Goal: Task Accomplishment & Management: Complete application form

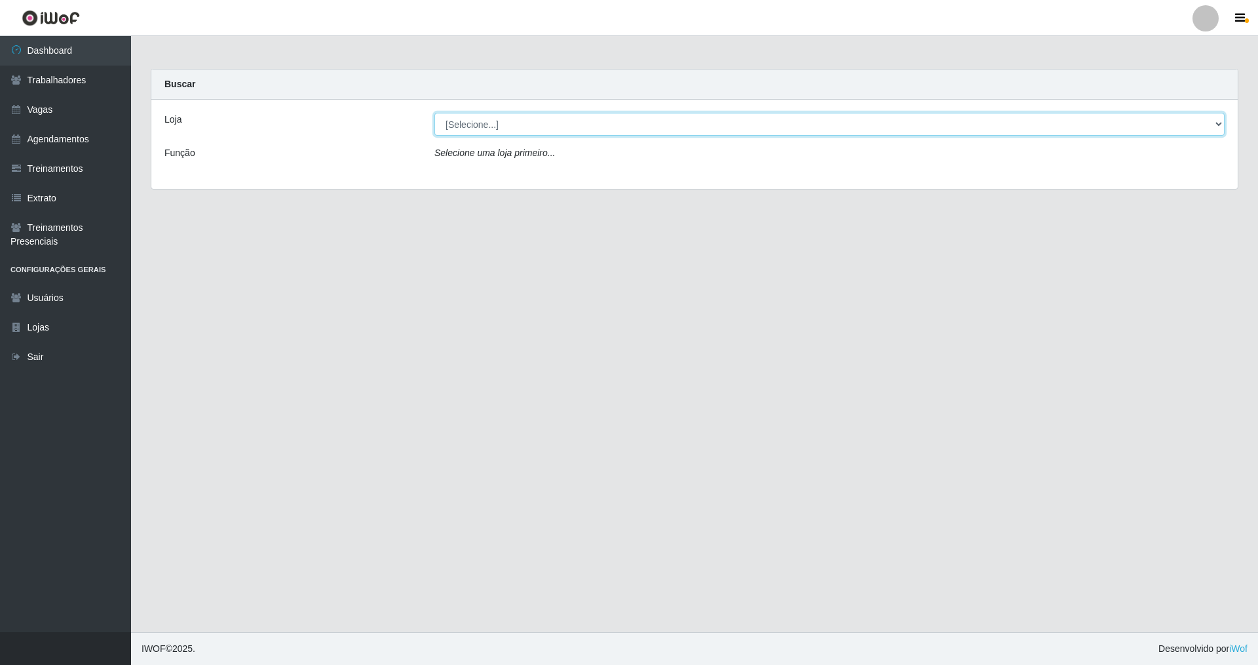
drag, startPoint x: 1220, startPoint y: 118, endPoint x: 767, endPoint y: 118, distance: 453.6
click at [539, 118] on select "[Selecione...] [GEOGRAPHIC_DATA] [GEOGRAPHIC_DATA]" at bounding box center [830, 124] width 790 height 23
select select "64"
click at [435, 113] on select "[Selecione...] [GEOGRAPHIC_DATA] [GEOGRAPHIC_DATA]" at bounding box center [830, 124] width 790 height 23
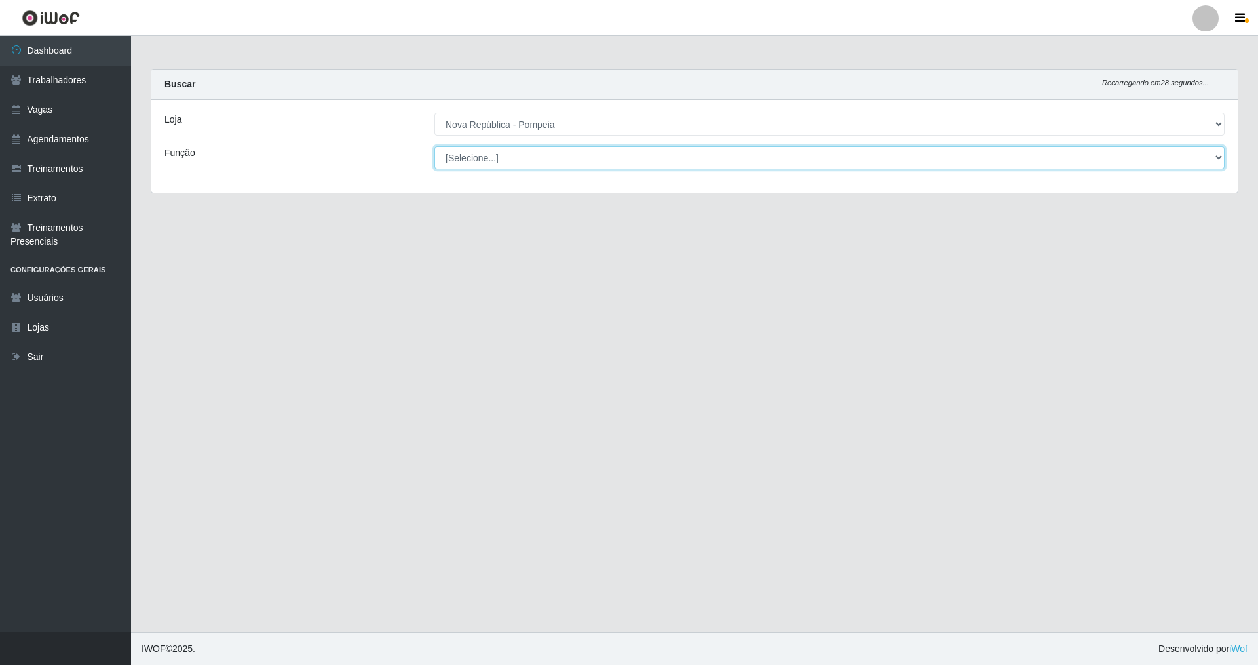
drag, startPoint x: 1215, startPoint y: 159, endPoint x: 916, endPoint y: 154, distance: 298.9
click at [539, 154] on select "[Selecione...] Balconista Operador de Caixa Recepcionista Repositor" at bounding box center [830, 157] width 790 height 23
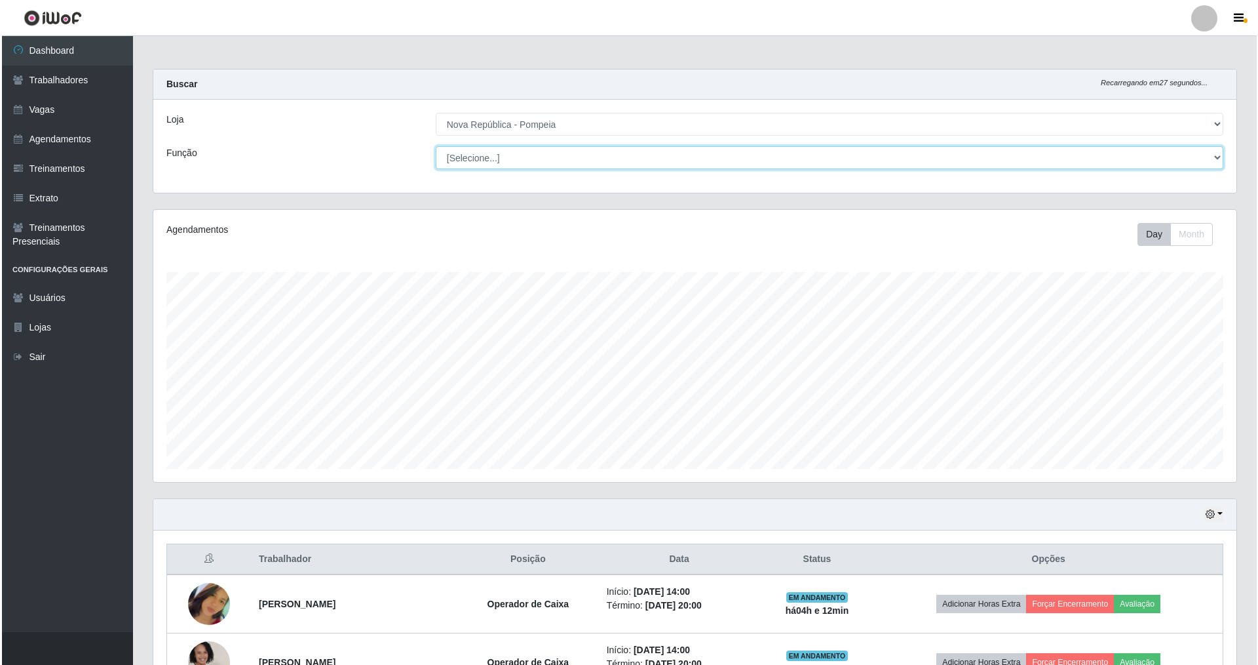
scroll to position [272, 1083]
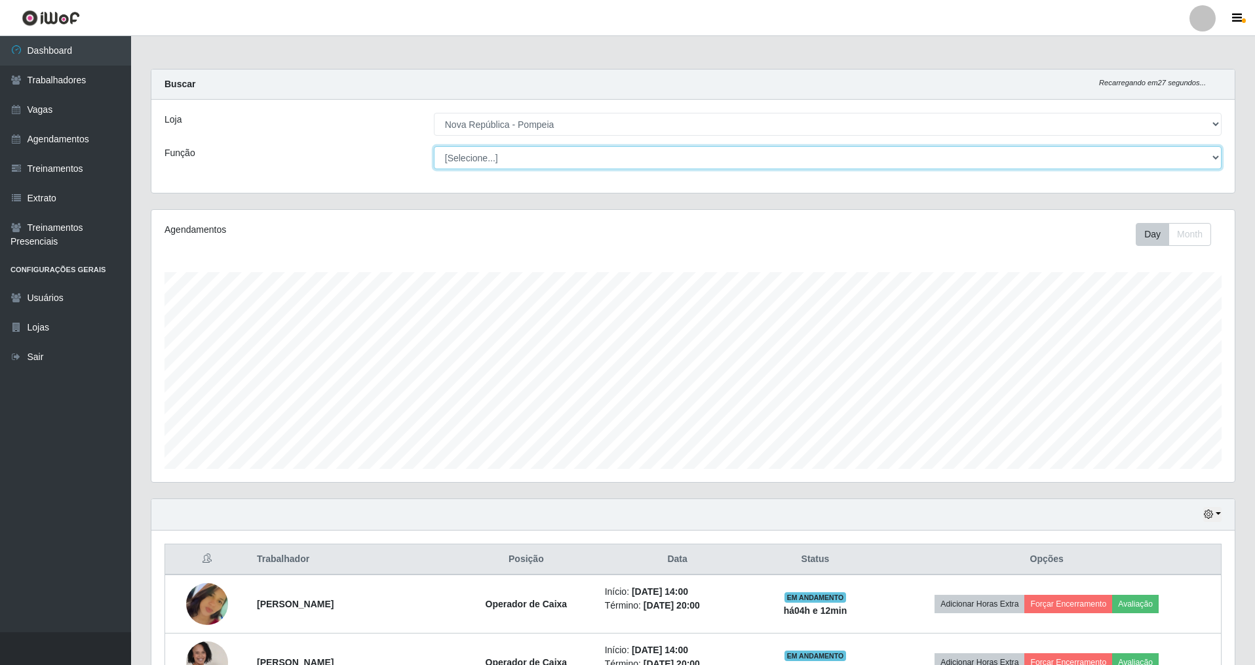
select select "22"
click at [435, 146] on select "[Selecione...] Balconista Operador de Caixa Recepcionista Repositor" at bounding box center [828, 157] width 788 height 23
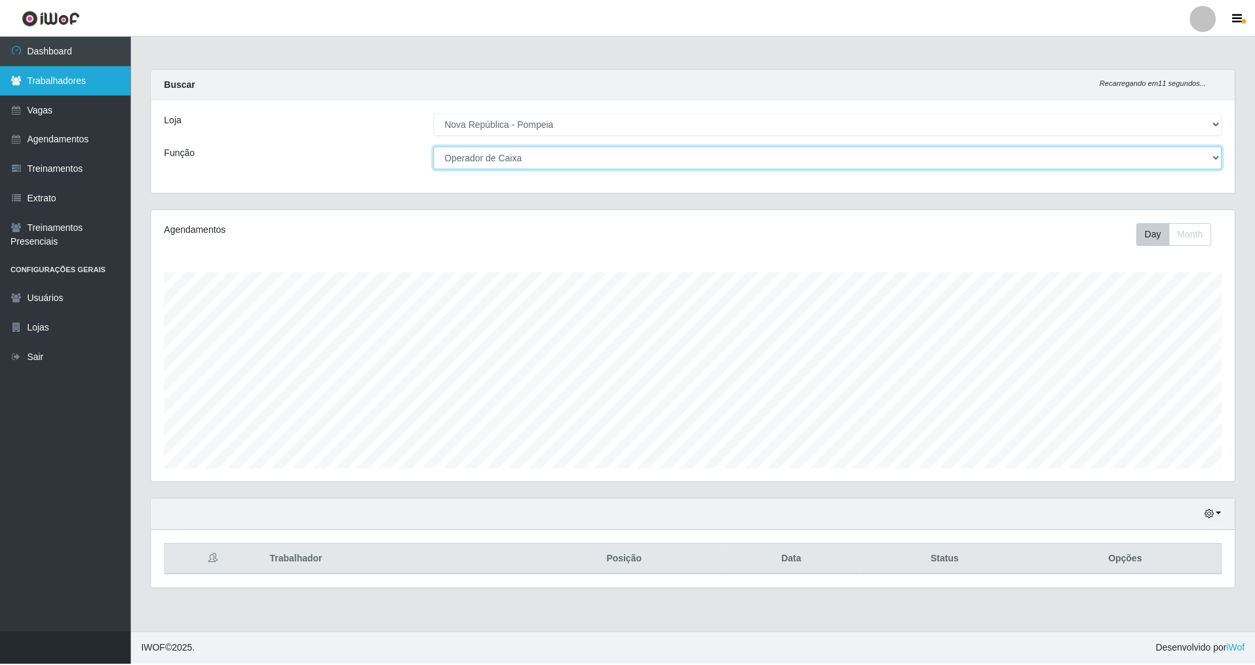
scroll to position [655162, 654350]
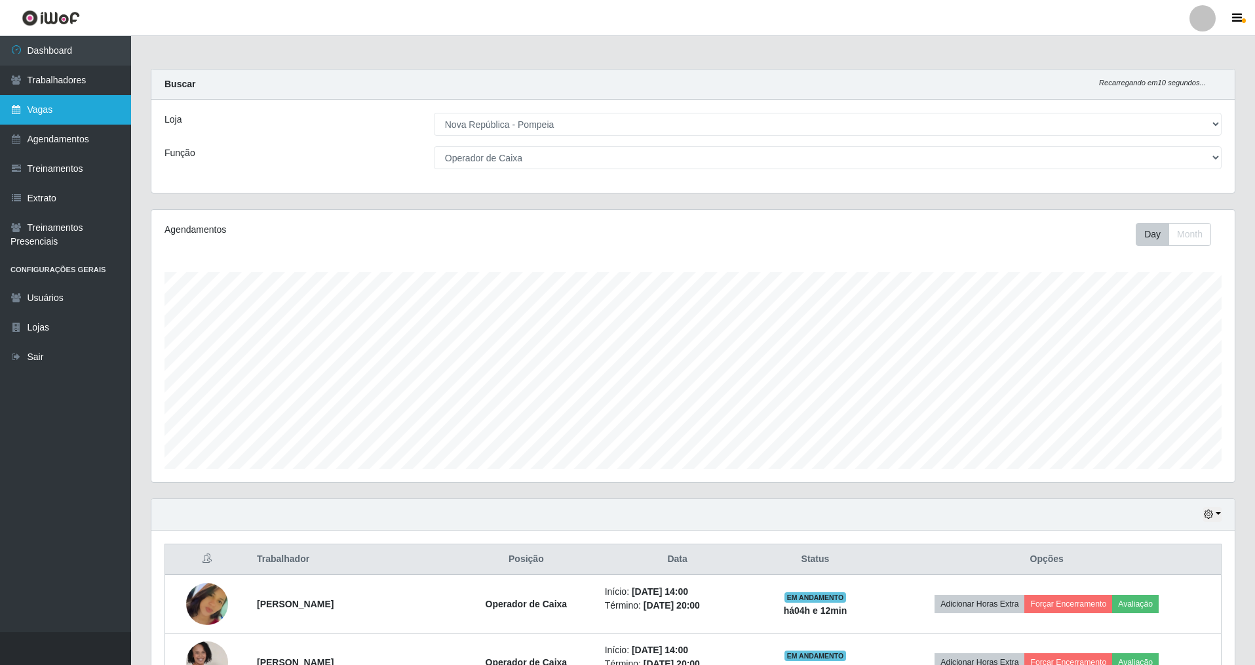
click at [55, 101] on link "Vagas" at bounding box center [65, 109] width 131 height 29
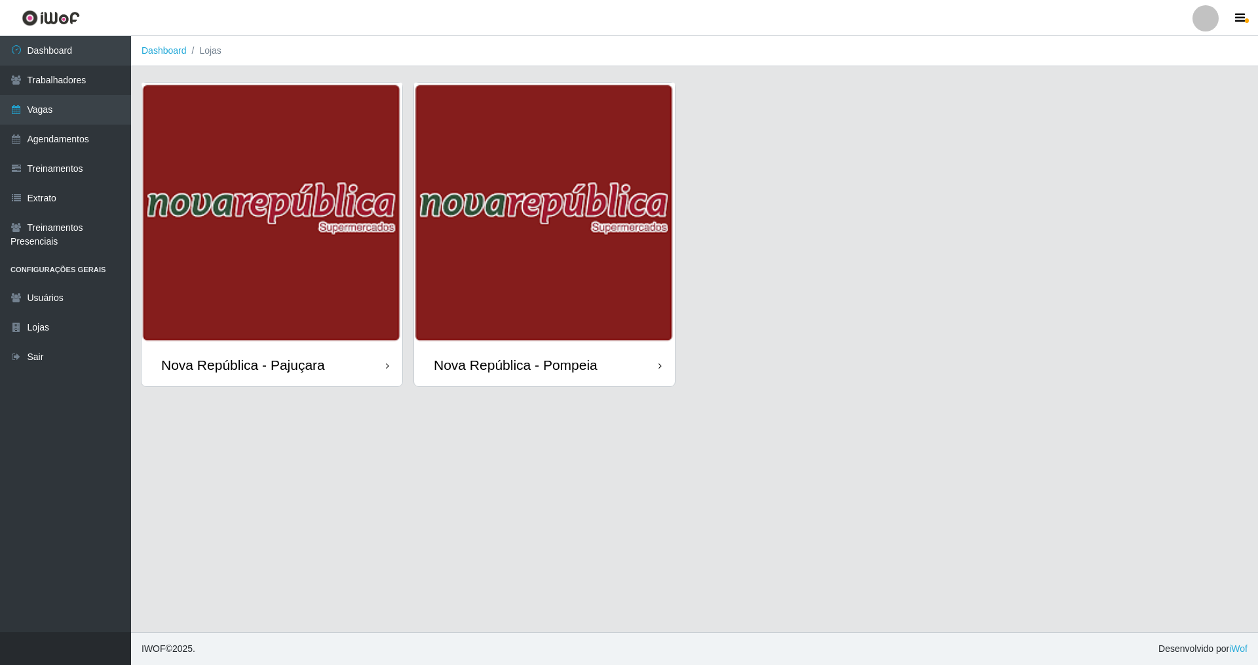
click at [512, 357] on div "Nova República - Pompeia" at bounding box center [516, 365] width 164 height 16
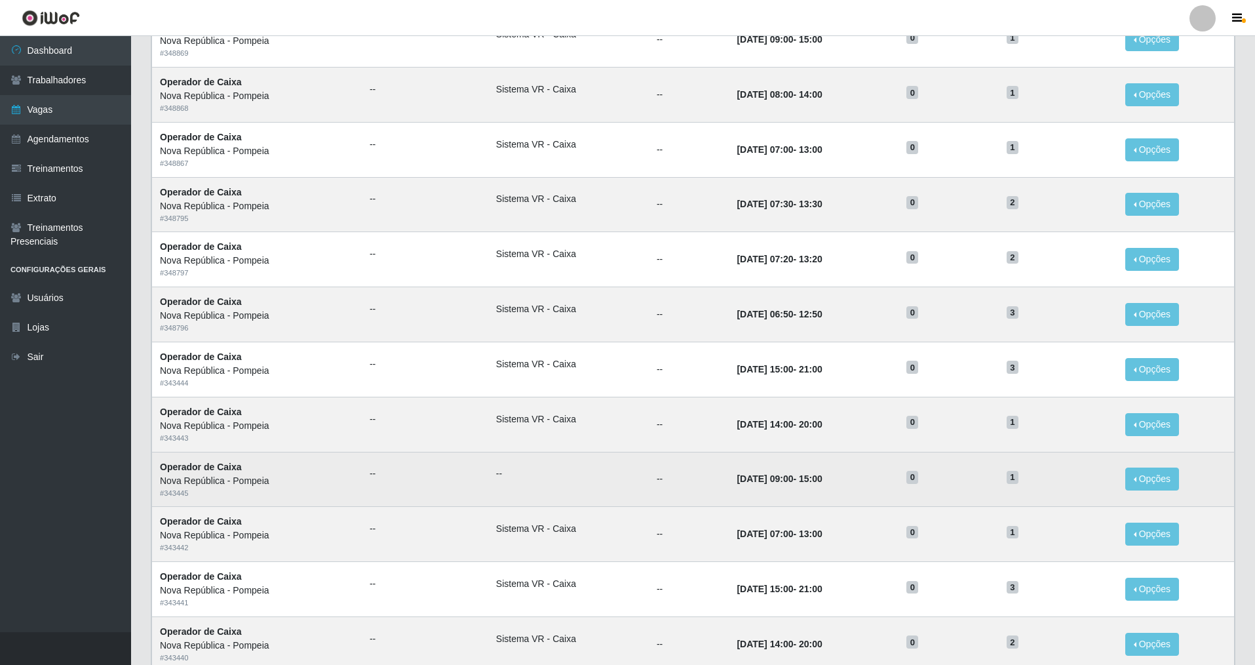
scroll to position [234, 0]
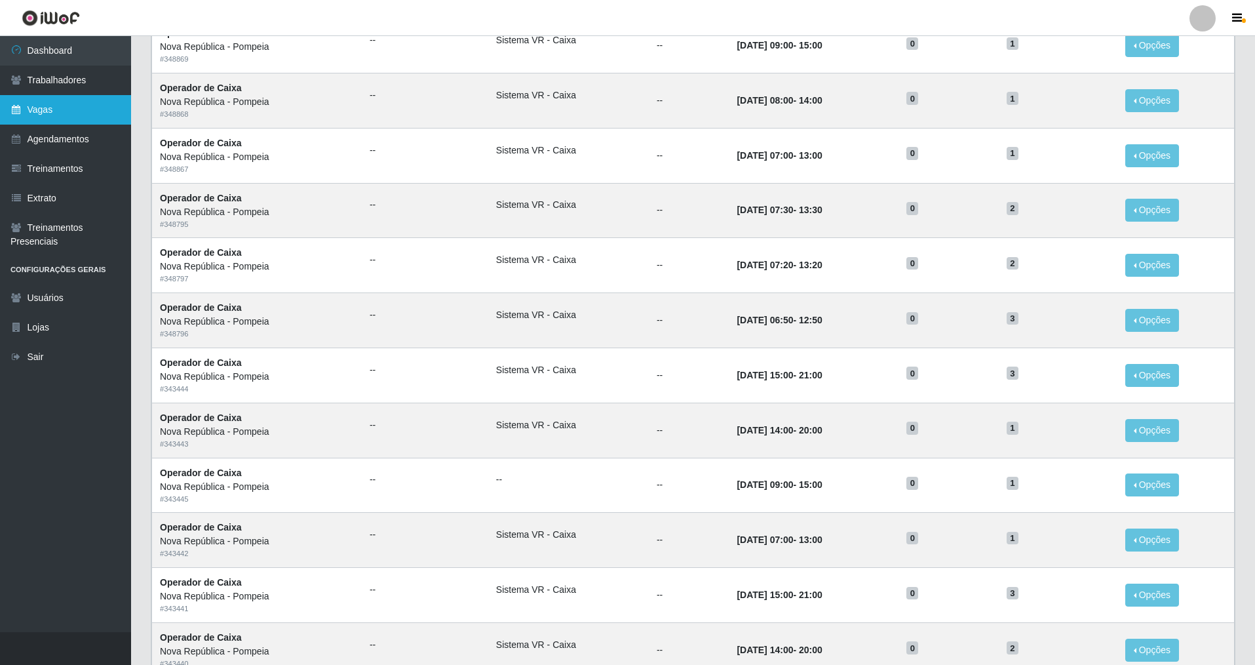
click at [47, 117] on link "Vagas" at bounding box center [65, 109] width 131 height 29
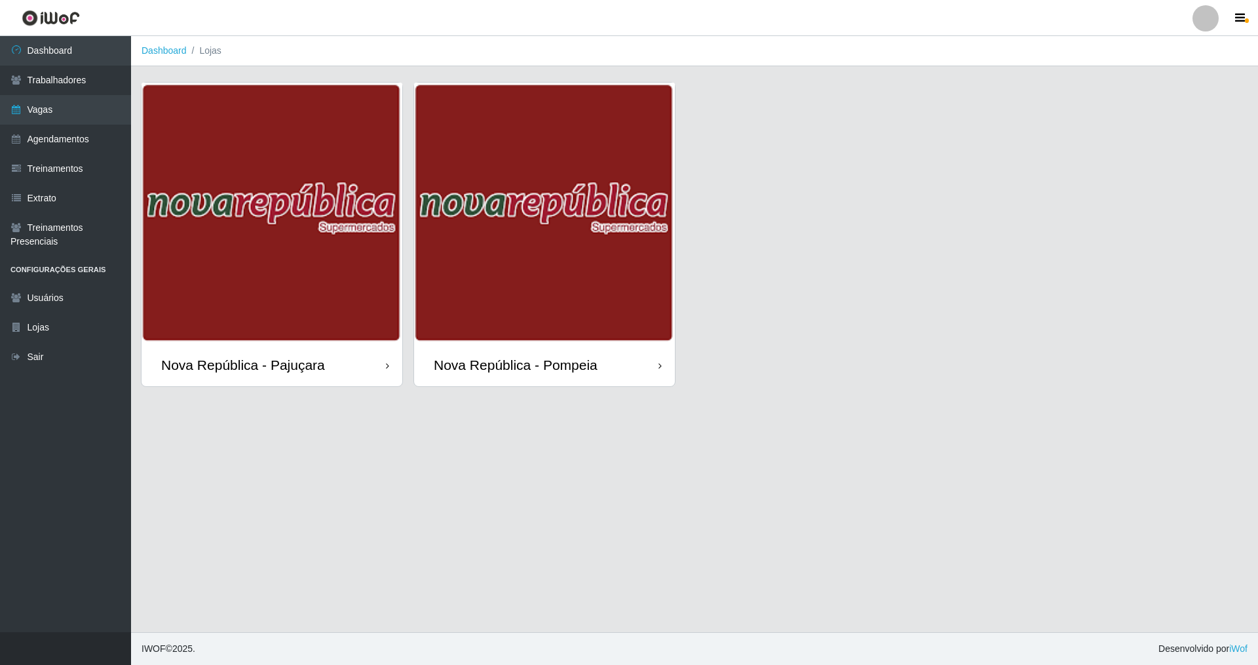
click at [539, 364] on div "Nova República - Pompeia" at bounding box center [516, 365] width 164 height 16
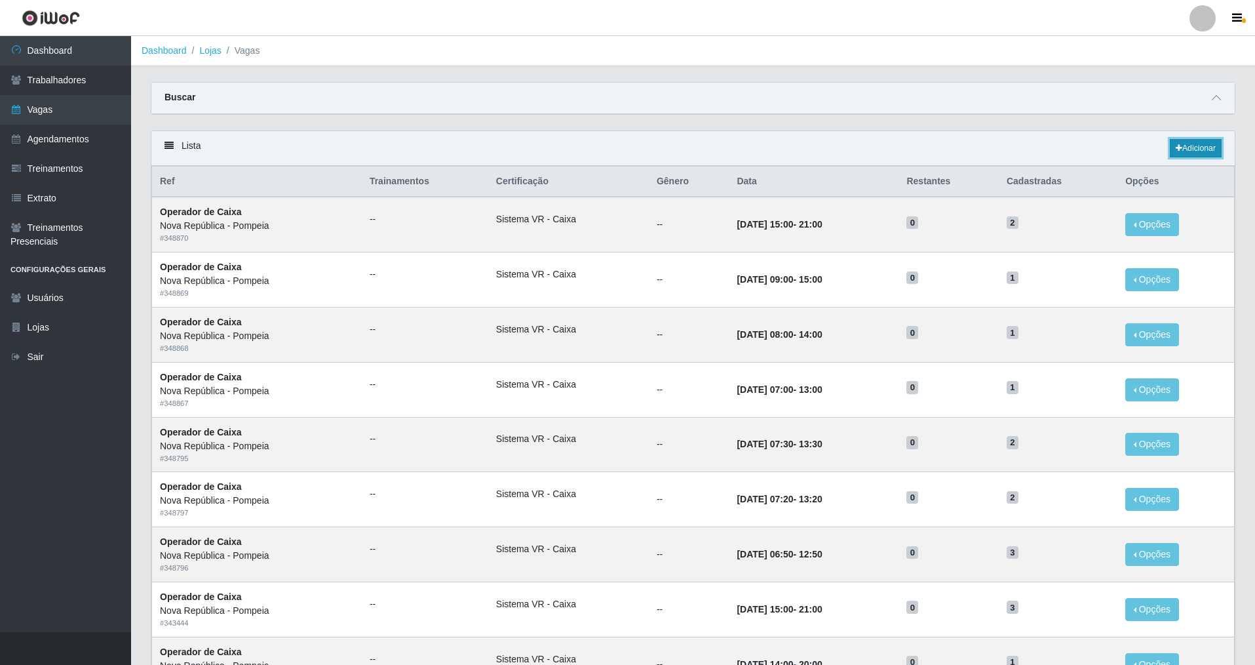
click at [539, 148] on link "Adicionar" at bounding box center [1196, 148] width 52 height 18
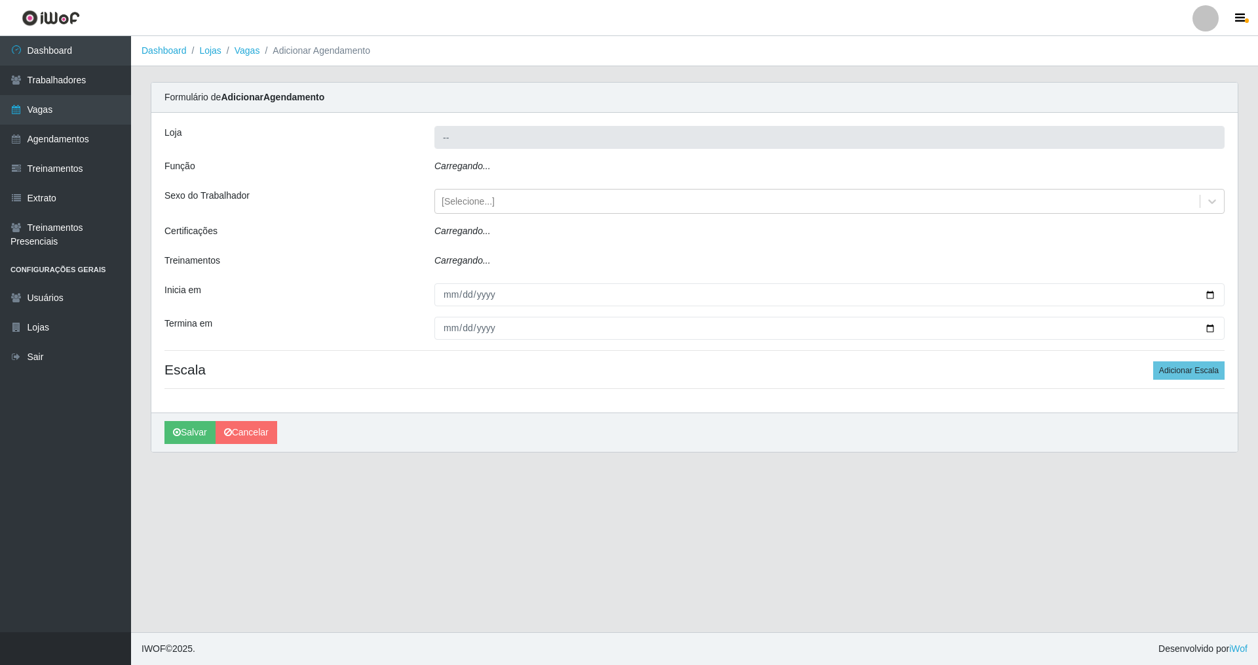
type input "Nova República - Pompeia"
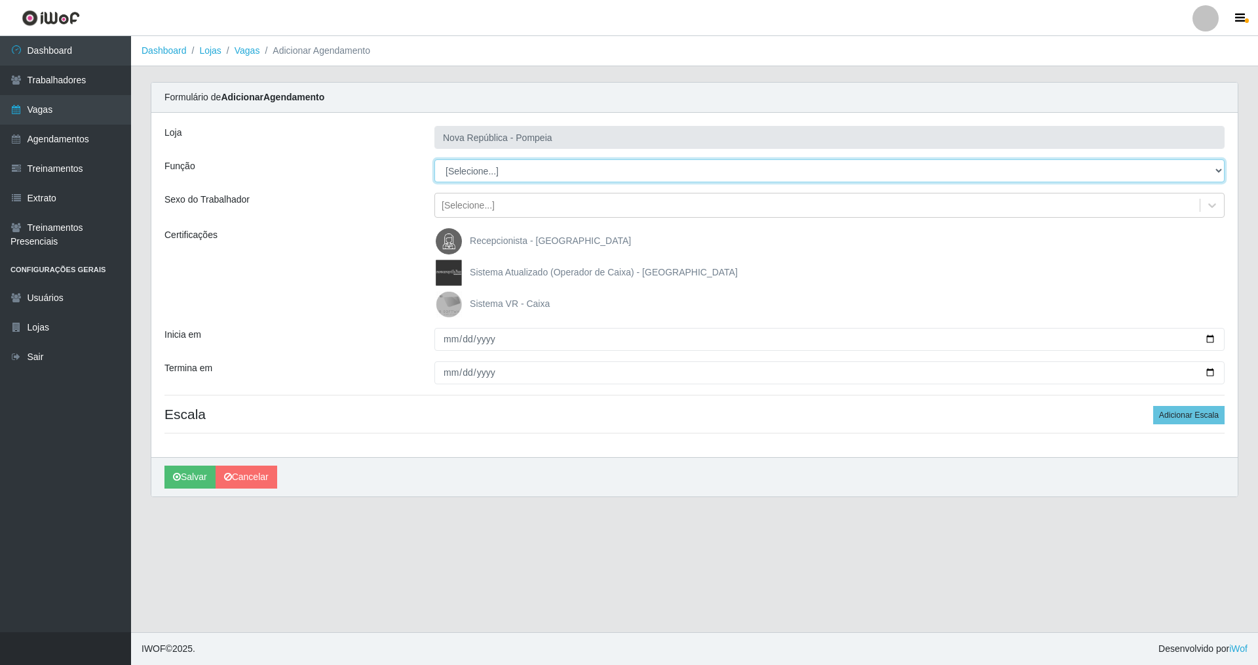
drag, startPoint x: 1221, startPoint y: 165, endPoint x: 1154, endPoint y: 171, distance: 67.1
click at [539, 165] on select "[Selecione...] Balconista Operador de Caixa Recepcionista Repositor" at bounding box center [830, 170] width 790 height 23
select select "22"
click at [435, 159] on select "[Selecione...] Balconista Operador de Caixa Recepcionista Repositor" at bounding box center [830, 170] width 790 height 23
click at [440, 303] on img at bounding box center [451, 304] width 31 height 26
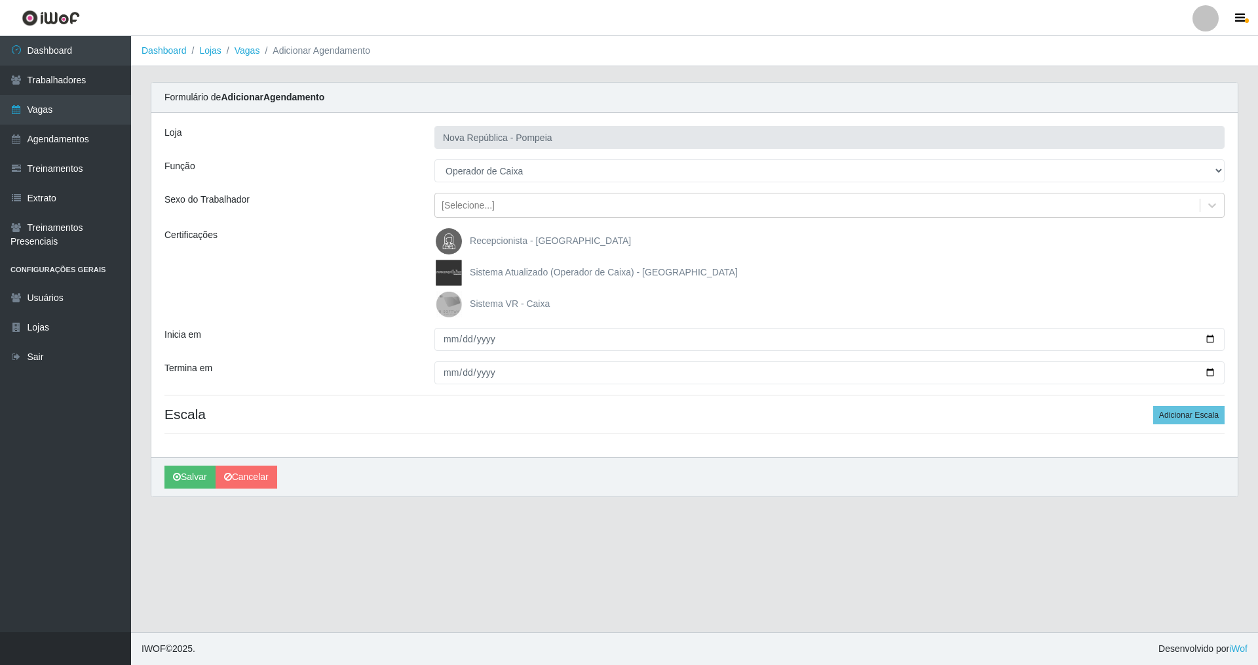
click at [0, 0] on input "Sistema VR - Caixa" at bounding box center [0, 0] width 0 height 0
click at [445, 336] on input "Inicia em" at bounding box center [830, 339] width 790 height 23
type input "[DATE]"
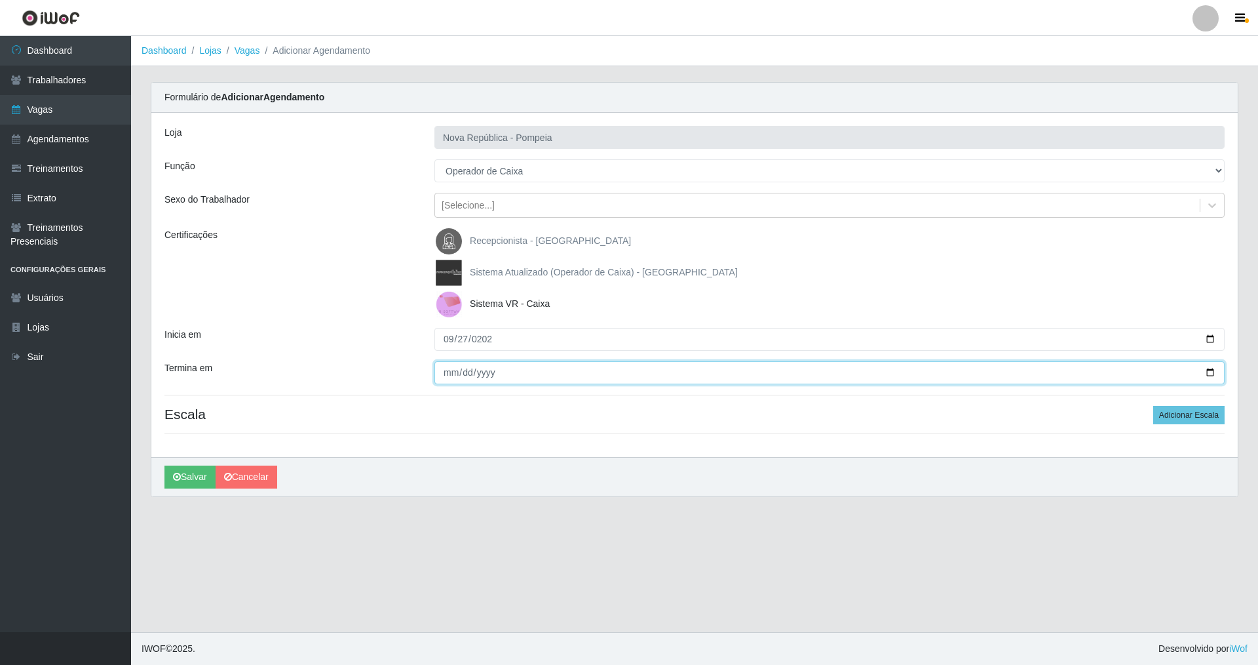
click at [448, 373] on input "Termina em" at bounding box center [830, 372] width 790 height 23
type input "[DATE]"
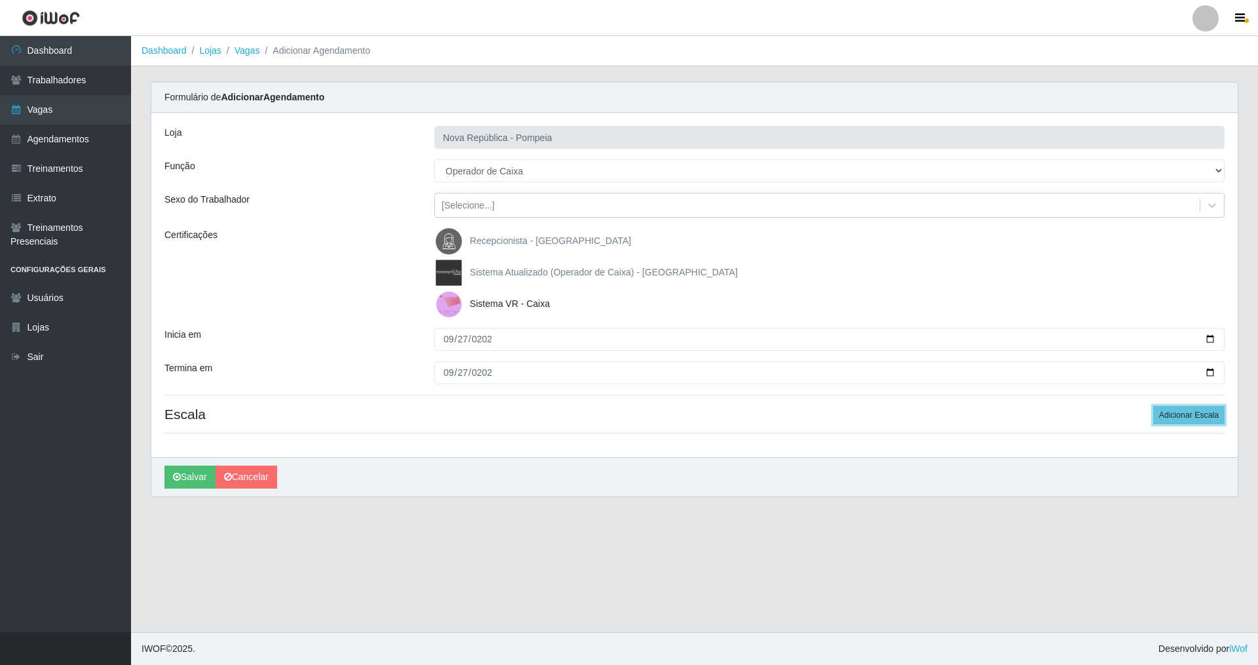
drag, startPoint x: 1187, startPoint y: 408, endPoint x: 1052, endPoint y: 437, distance: 138.1
click at [539, 408] on button "Adicionar Escala" at bounding box center [1189, 415] width 71 height 18
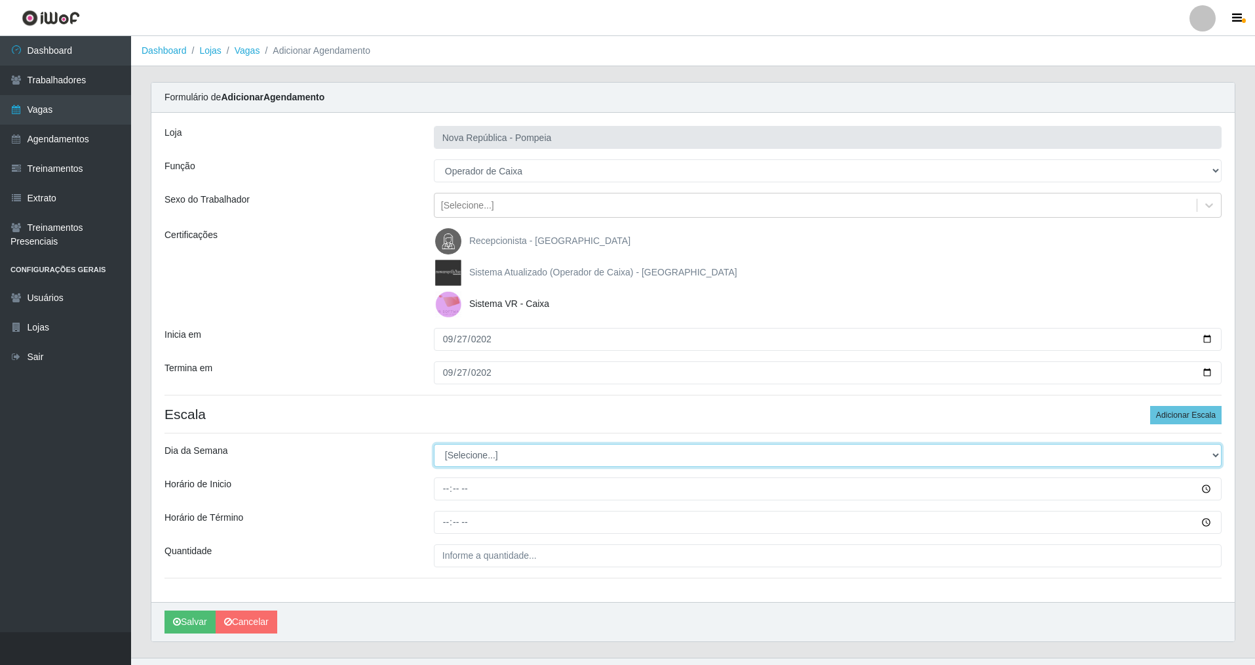
drag, startPoint x: 1218, startPoint y: 454, endPoint x: 1177, endPoint y: 446, distance: 41.3
click at [539, 446] on select "[Selecione...] Segunda Terça Quarta Quinta Sexta Sábado Domingo" at bounding box center [828, 455] width 788 height 23
select select "6"
click at [434, 444] on select "[Selecione...] Segunda Terça Quarta Quinta Sexta Sábado Domingo" at bounding box center [828, 455] width 788 height 23
click at [440, 478] on input "Horário de Inicio" at bounding box center [828, 488] width 788 height 23
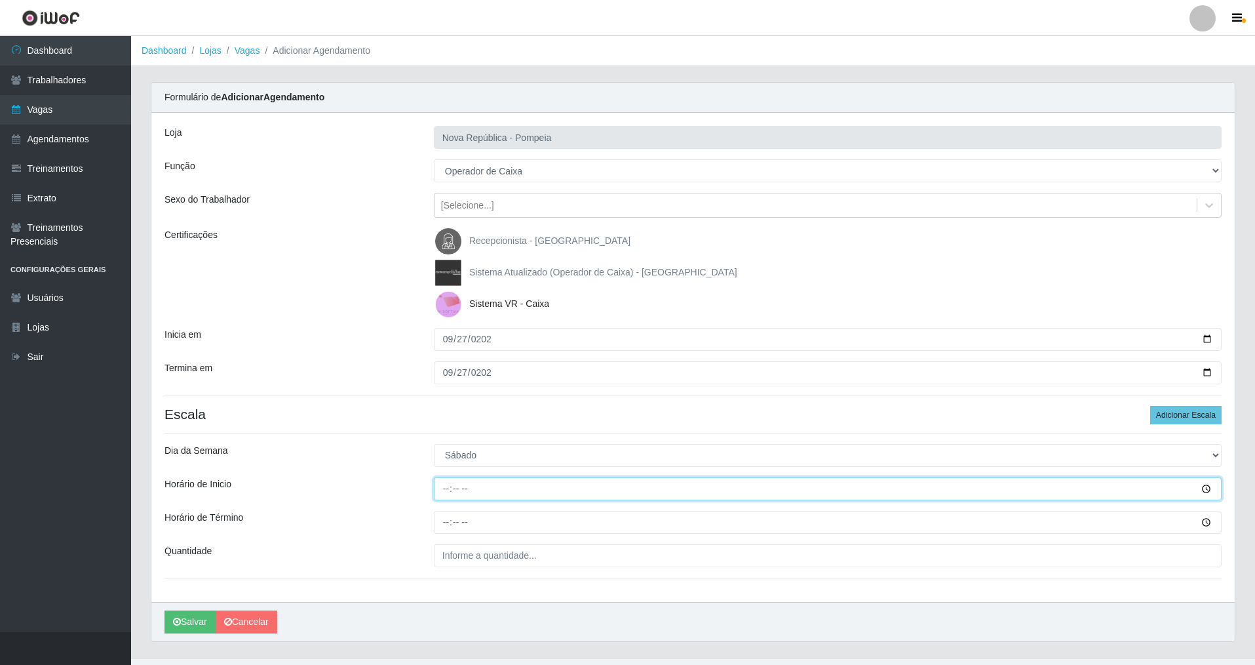
type input "08:00"
click at [446, 478] on input "Horário de Término" at bounding box center [828, 522] width 788 height 23
type input "14:00"
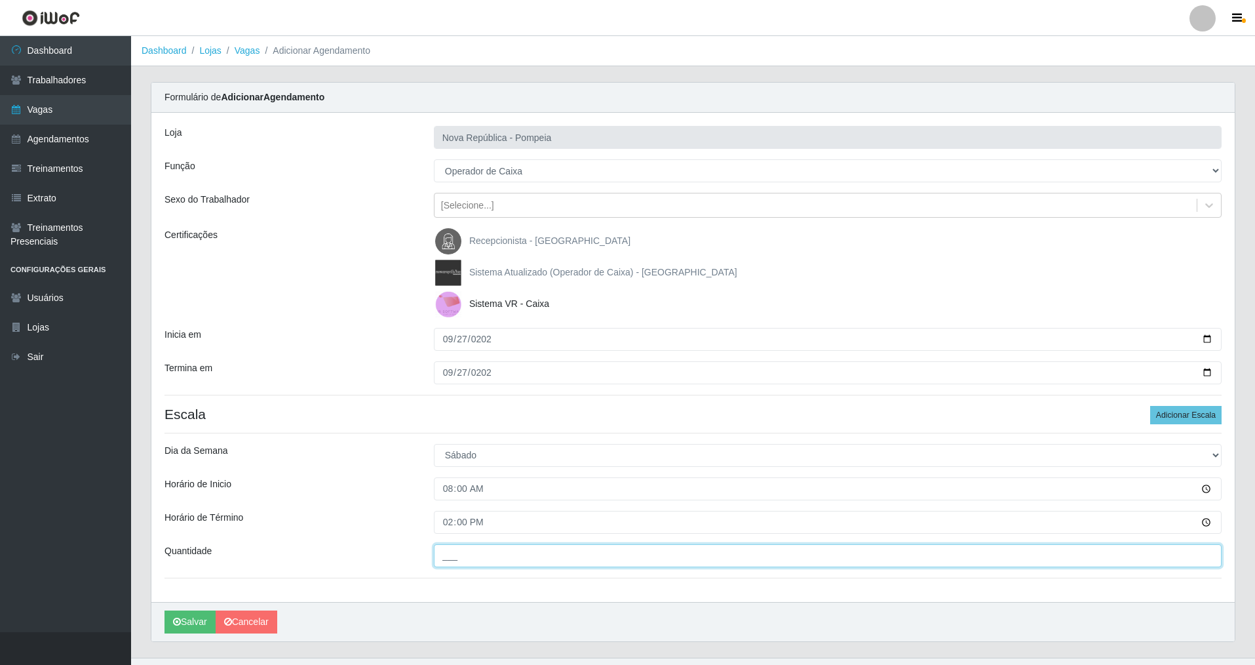
click at [465, 478] on input "___" at bounding box center [828, 555] width 788 height 23
type input "2__"
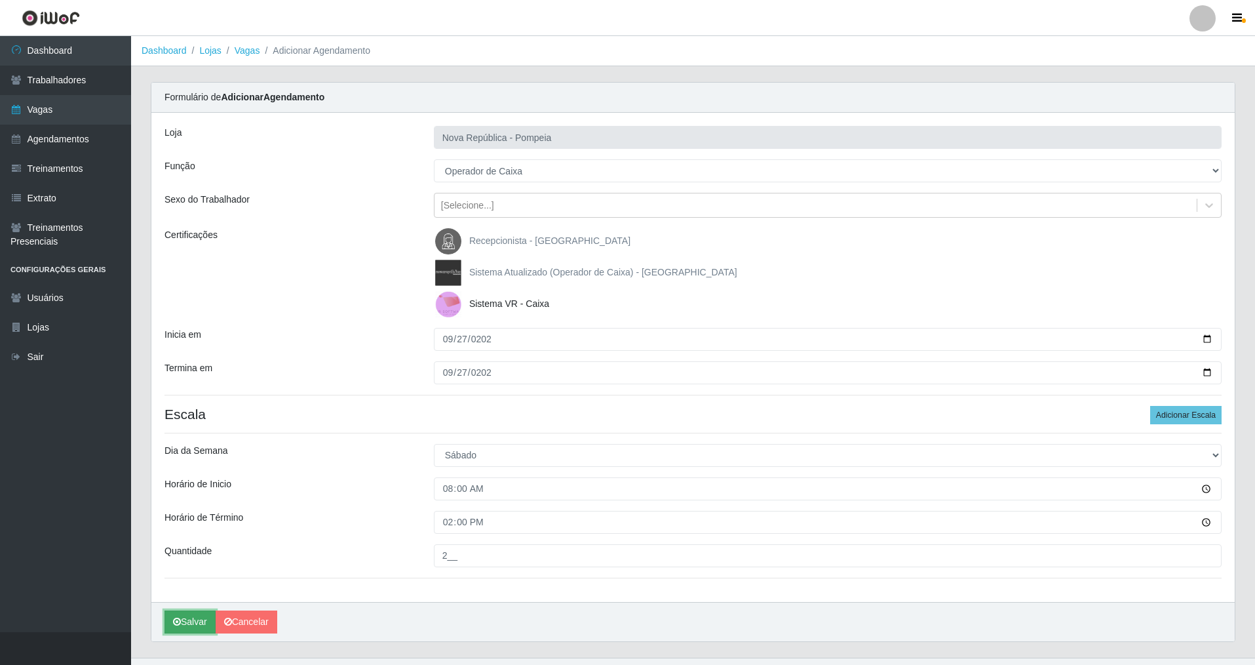
click at [189, 478] on button "Salvar" at bounding box center [190, 621] width 51 height 23
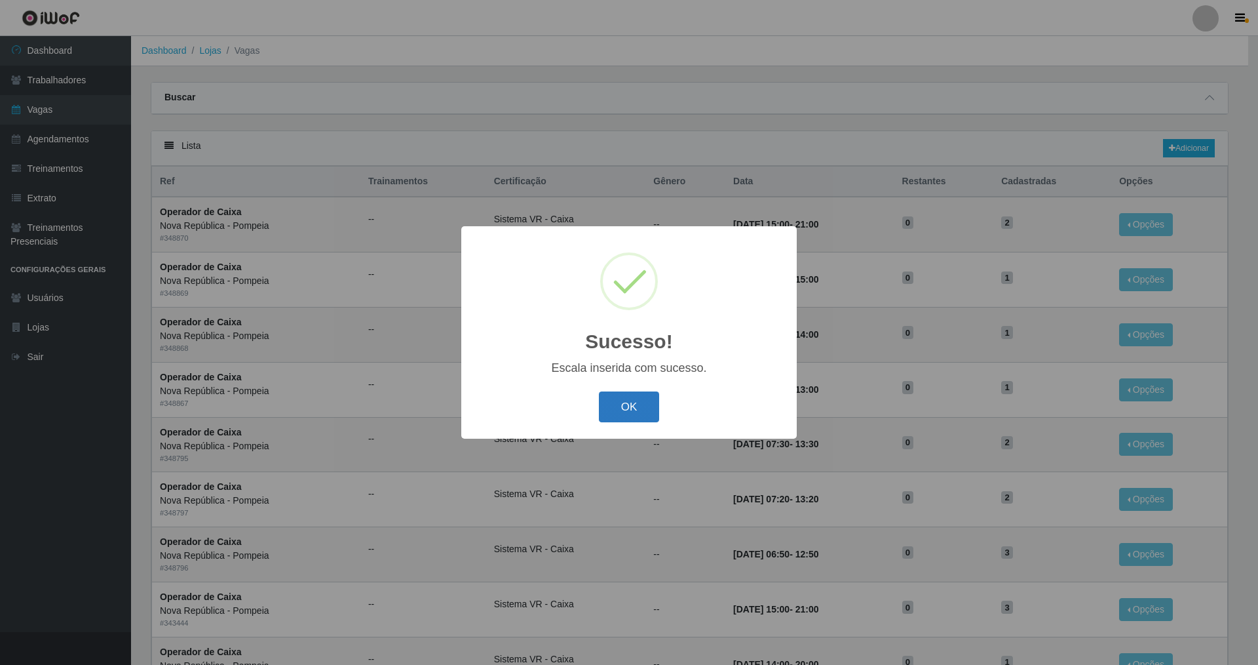
click at [539, 406] on button "OK" at bounding box center [629, 406] width 61 height 31
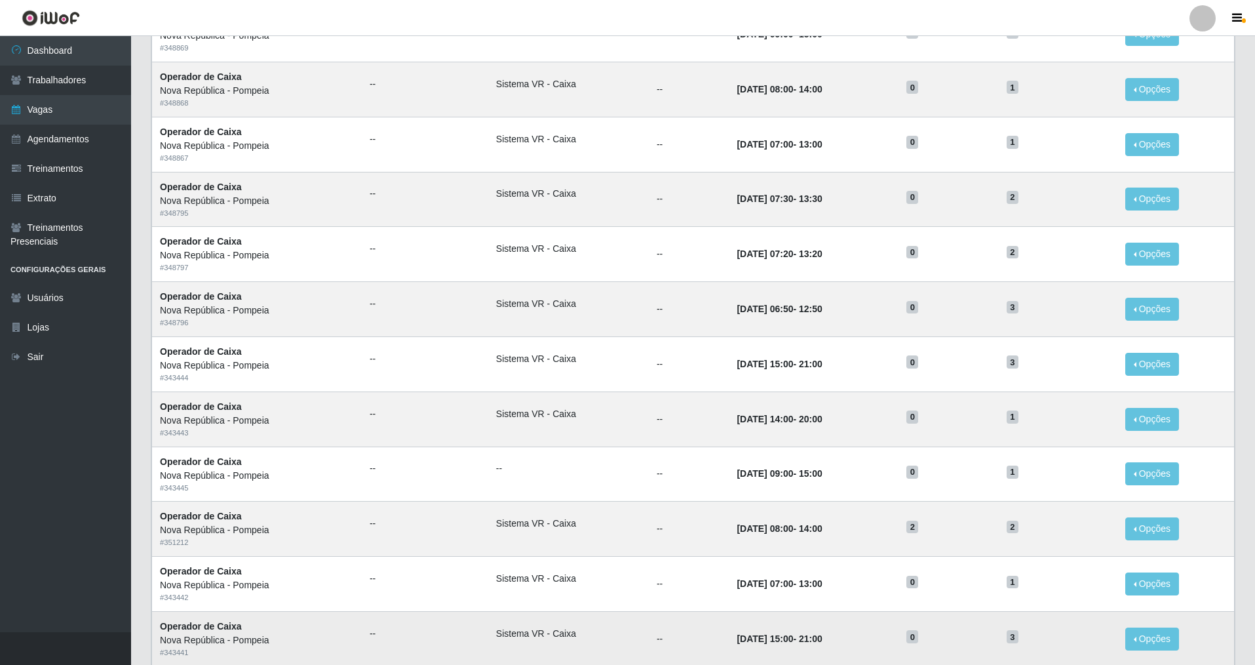
scroll to position [250, 0]
